Goal: Task Accomplishment & Management: Use online tool/utility

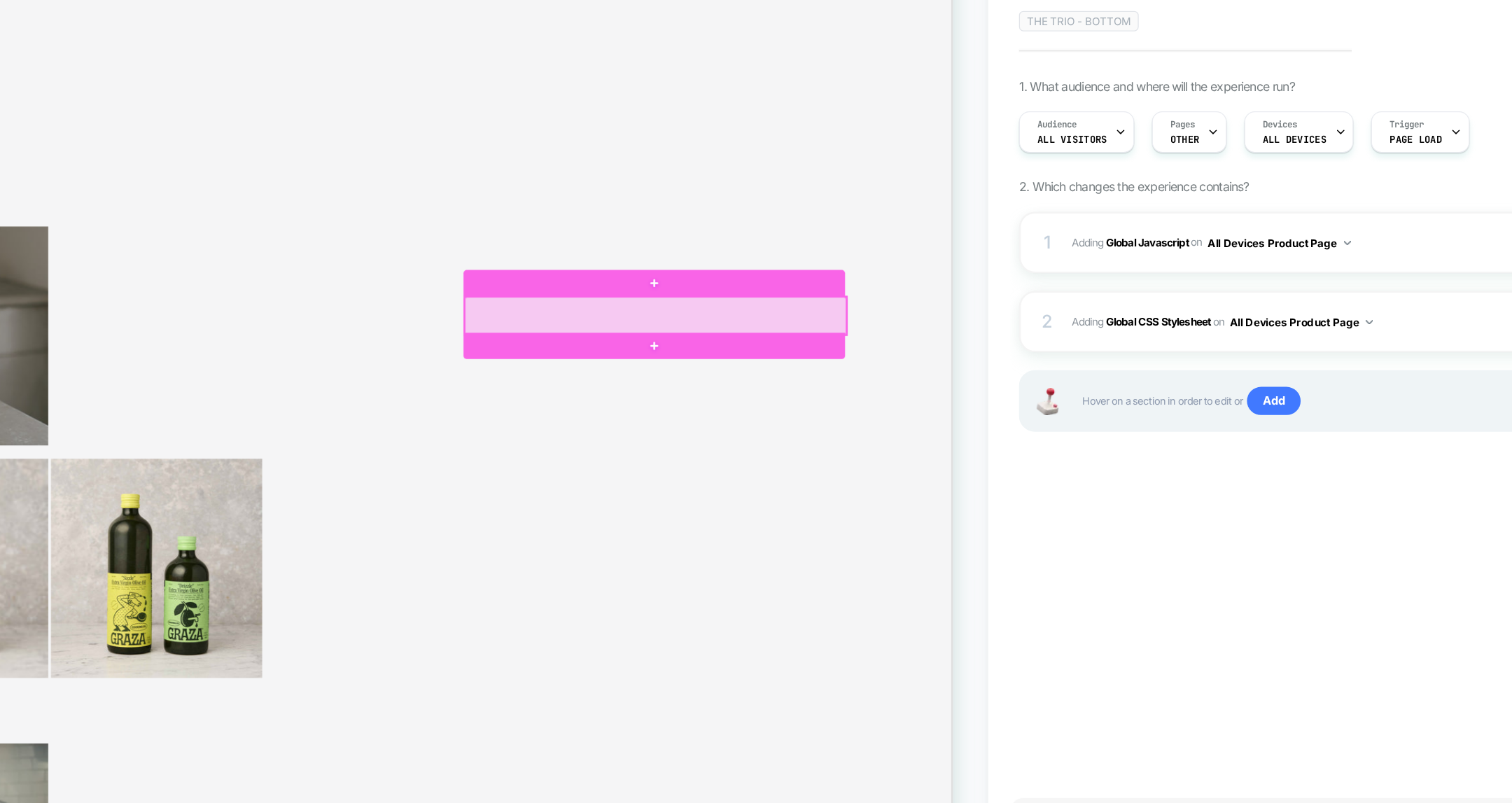
click at [511, 332] on div at bounding box center [709, 339] width 404 height 40
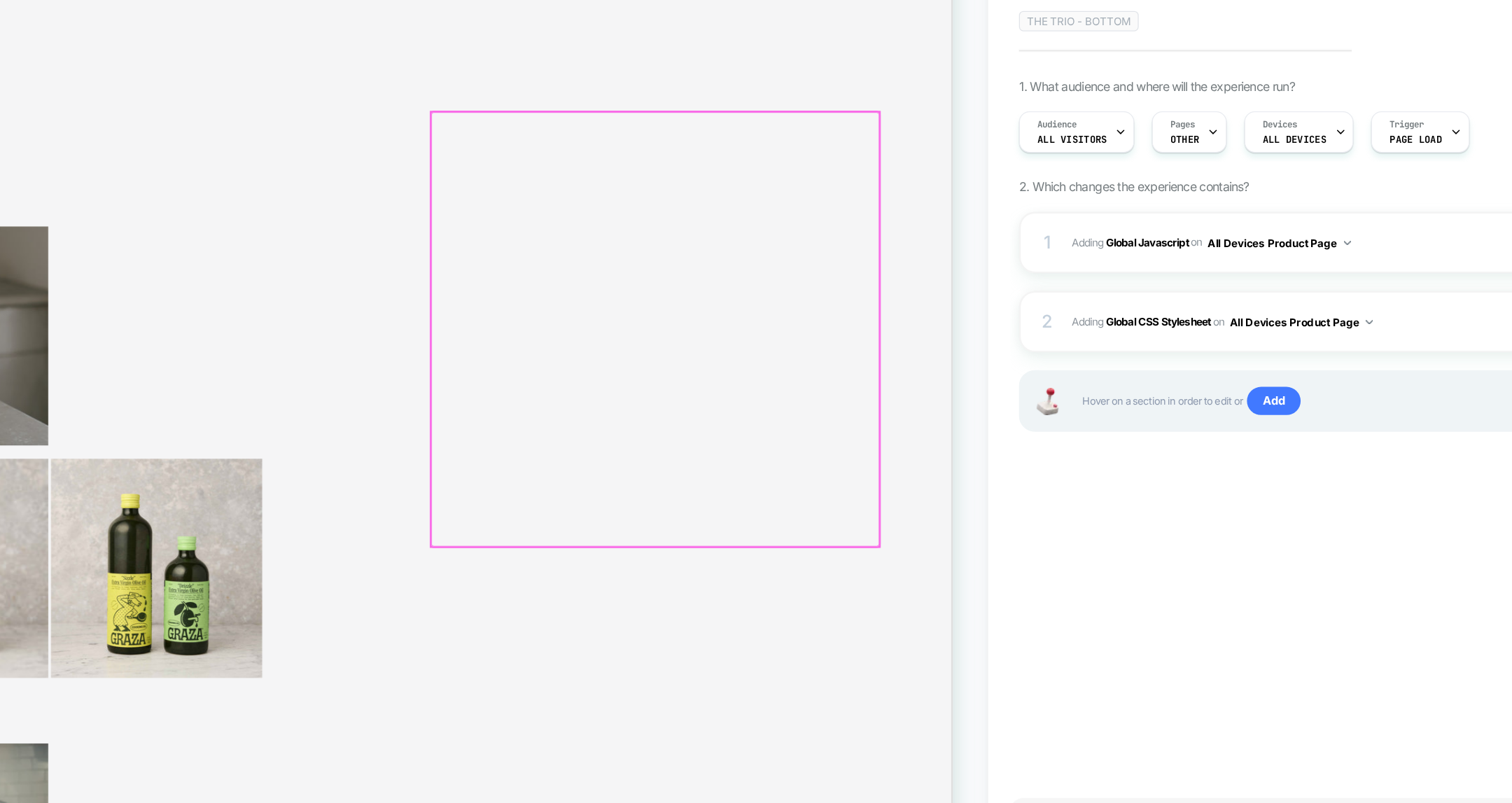
click at [513, 331] on div at bounding box center [709, 353] width 475 height 461
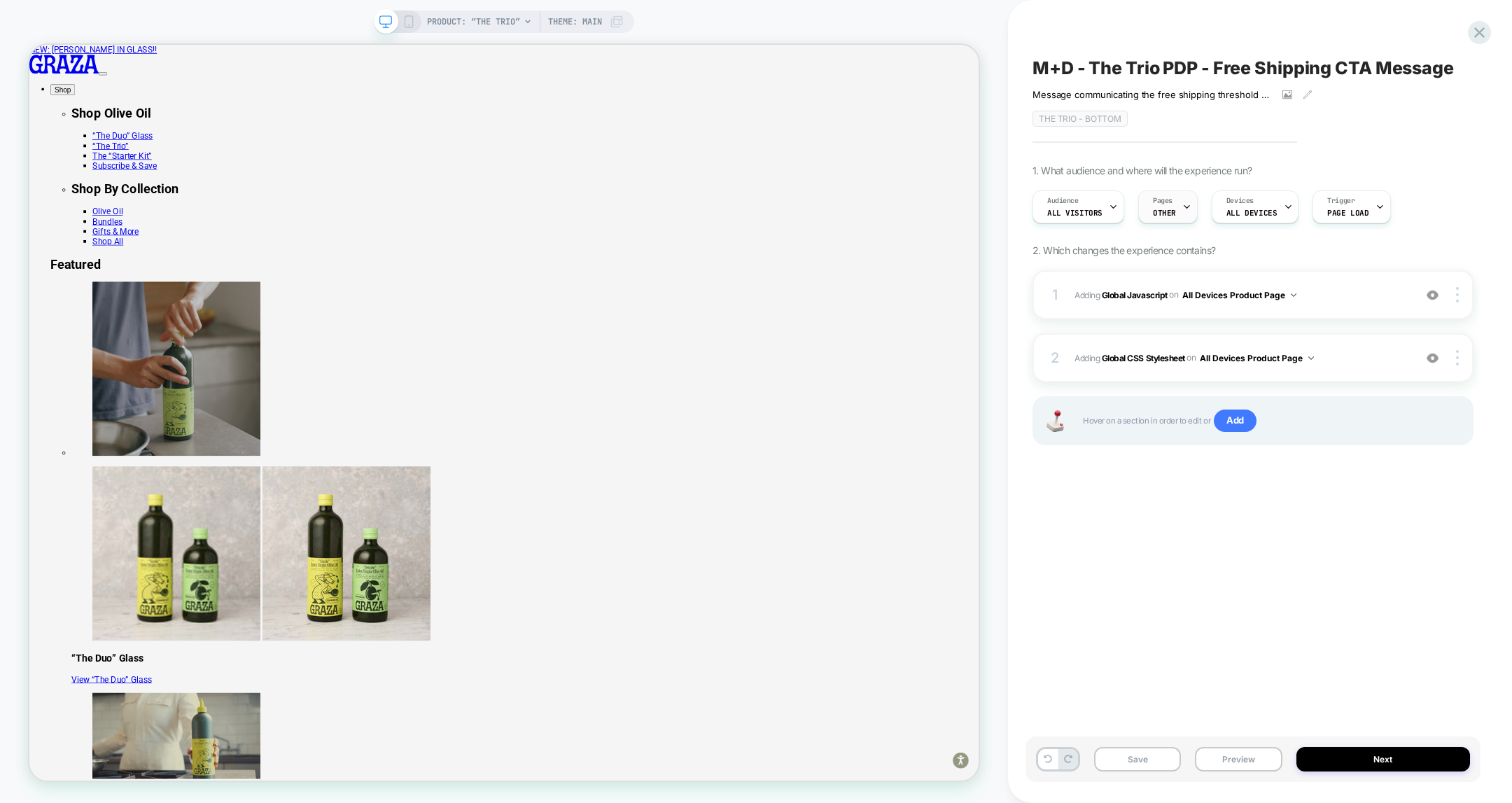
click at [1161, 197] on span "Pages" at bounding box center [1163, 201] width 19 height 10
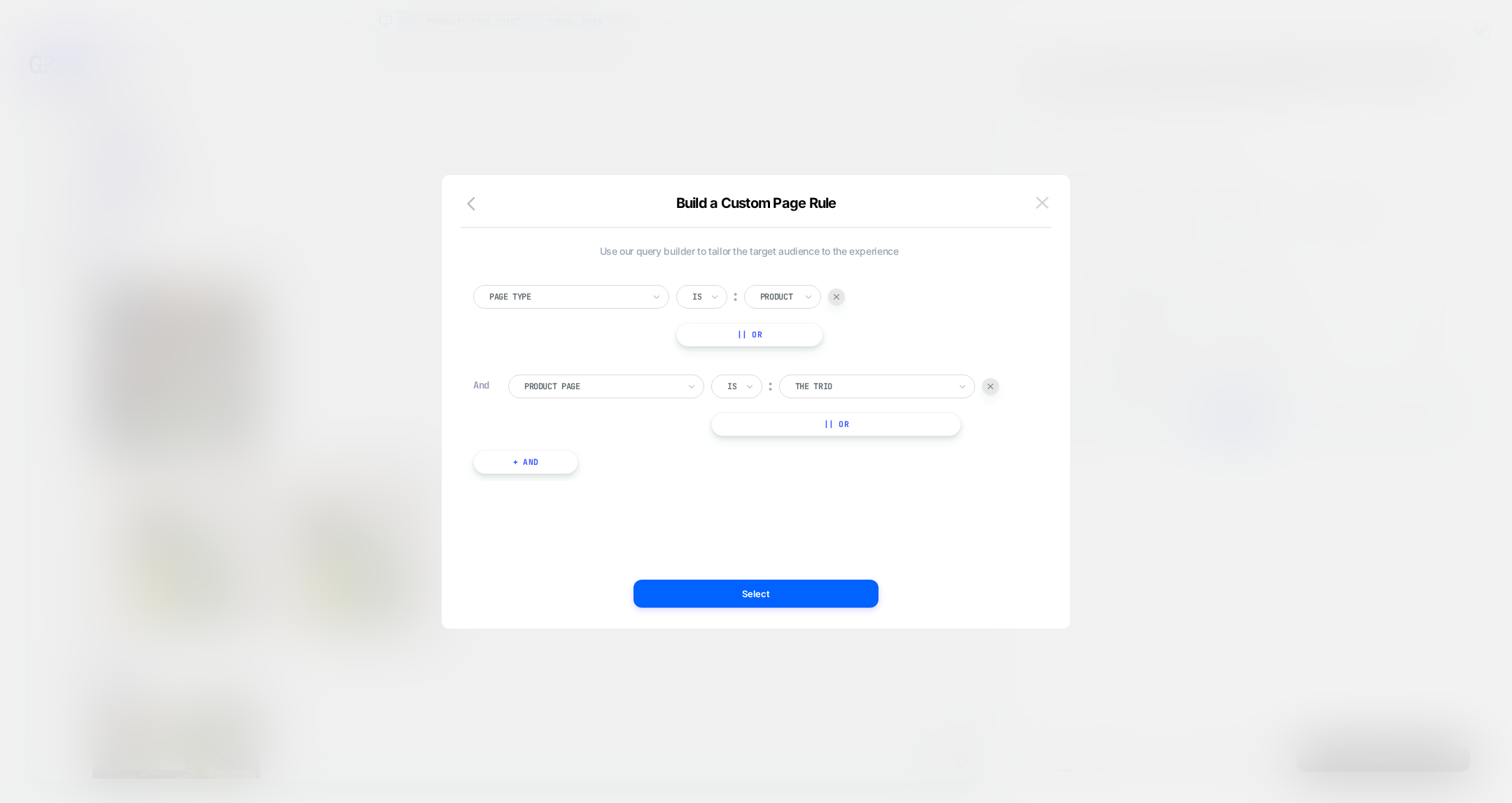
click at [1038, 200] on img at bounding box center [1042, 202] width 12 height 12
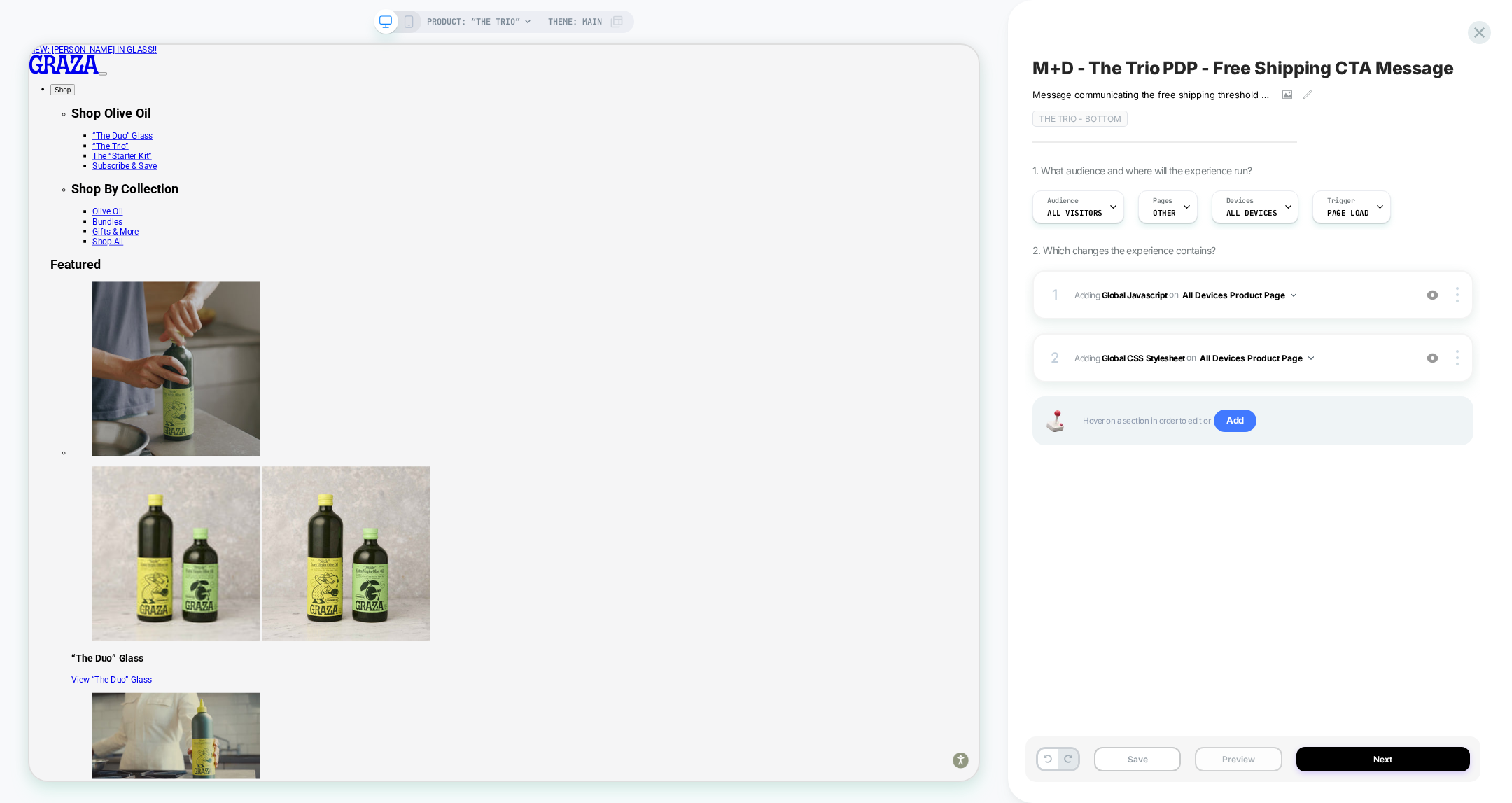
click at [1218, 757] on button "Preview" at bounding box center [1238, 760] width 87 height 25
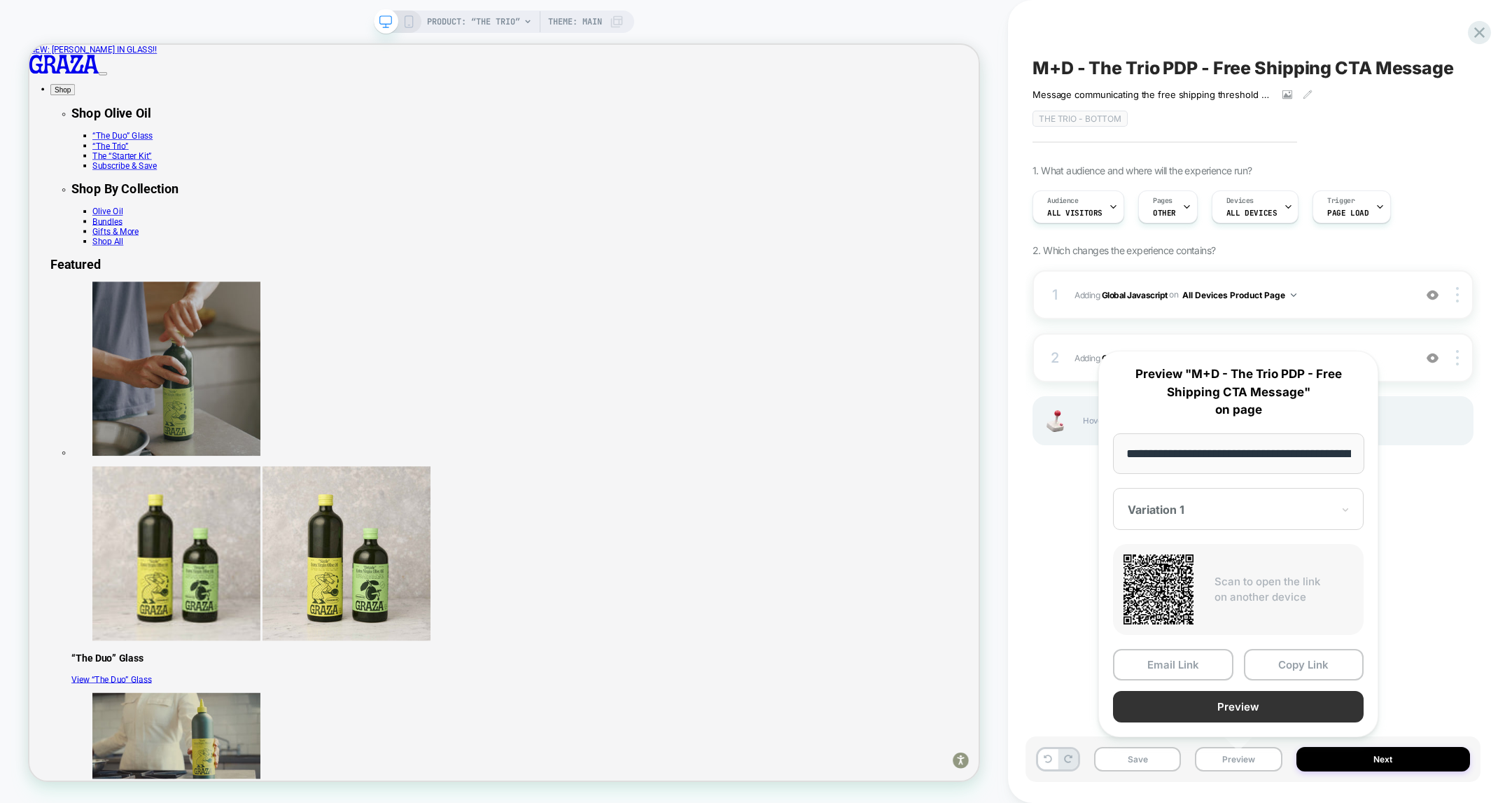
click at [1234, 698] on button "Preview" at bounding box center [1238, 706] width 250 height 32
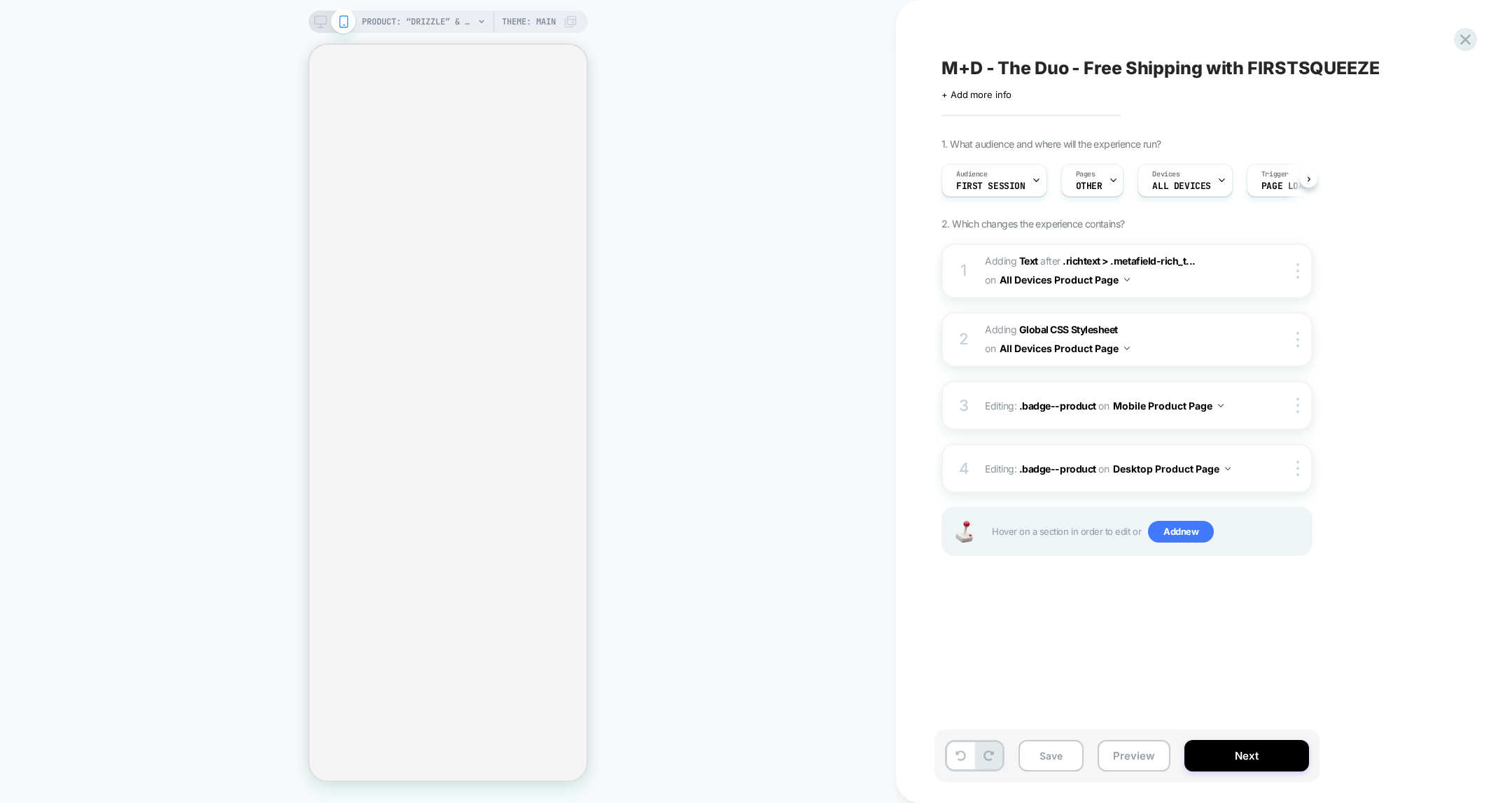
scroll to position [0, 1]
